Goal: Transaction & Acquisition: Purchase product/service

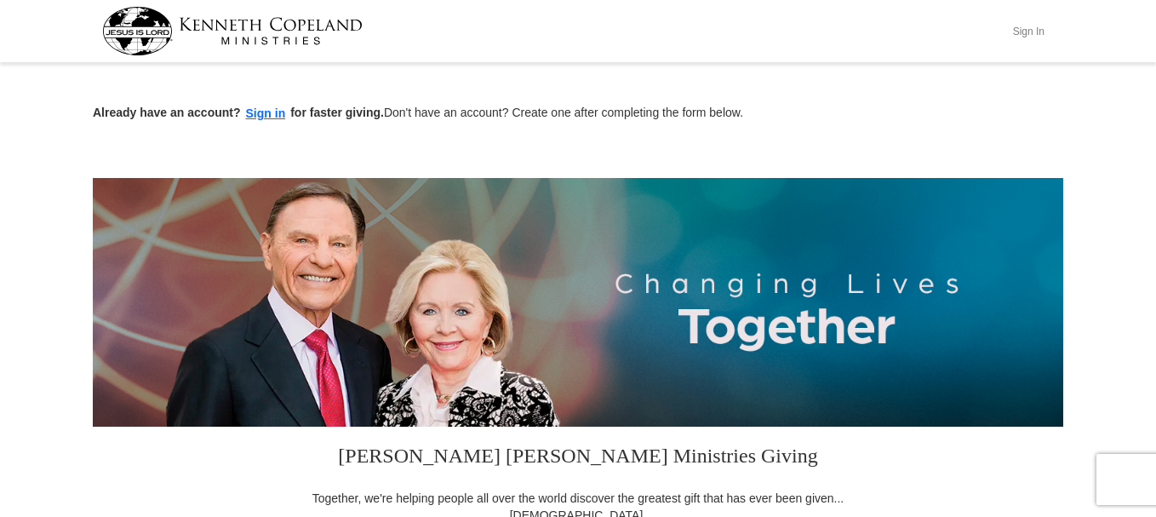
click at [1013, 29] on button "Sign In" at bounding box center [1028, 31] width 51 height 26
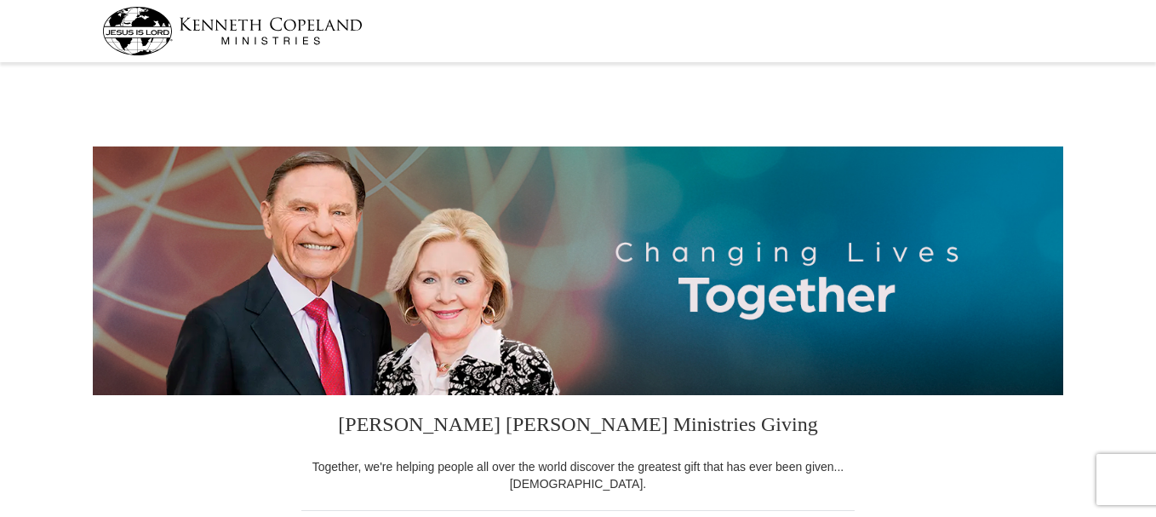
select select "IL"
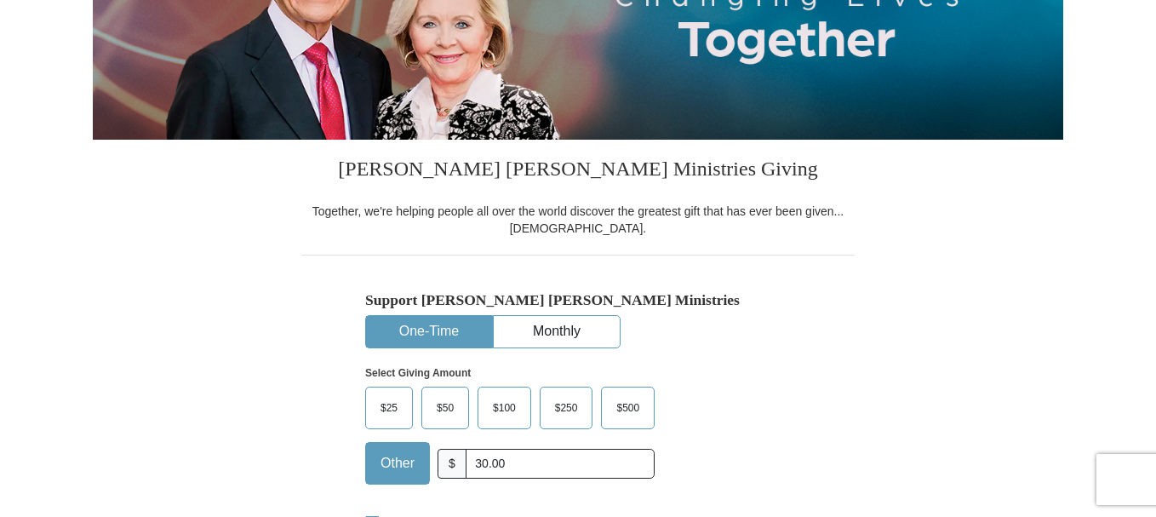
type input "30.00"
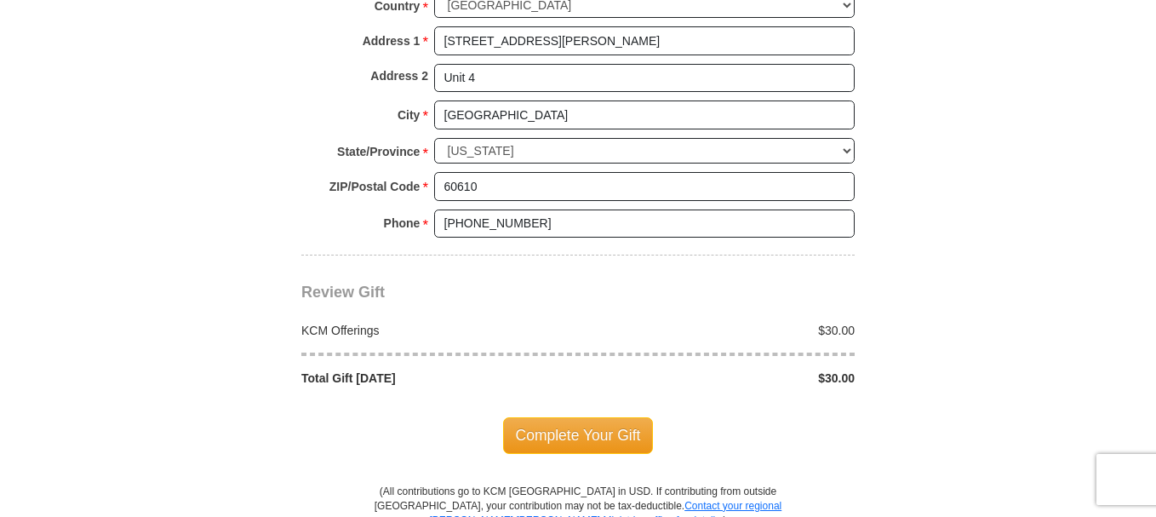
scroll to position [1362, 0]
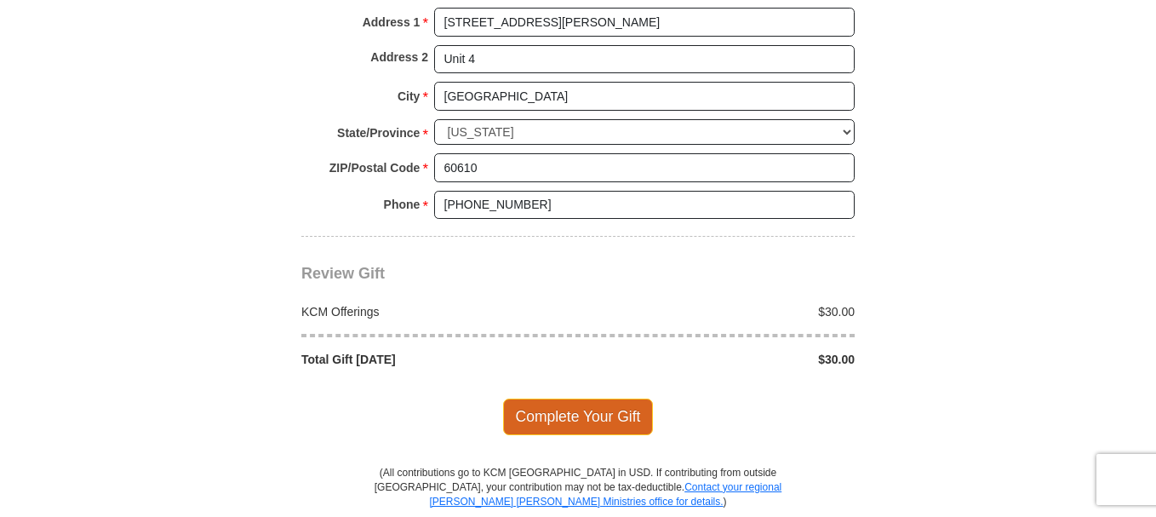
click at [555, 410] on span "Complete Your Gift" at bounding box center [578, 417] width 151 height 36
